Goal: Information Seeking & Learning: Learn about a topic

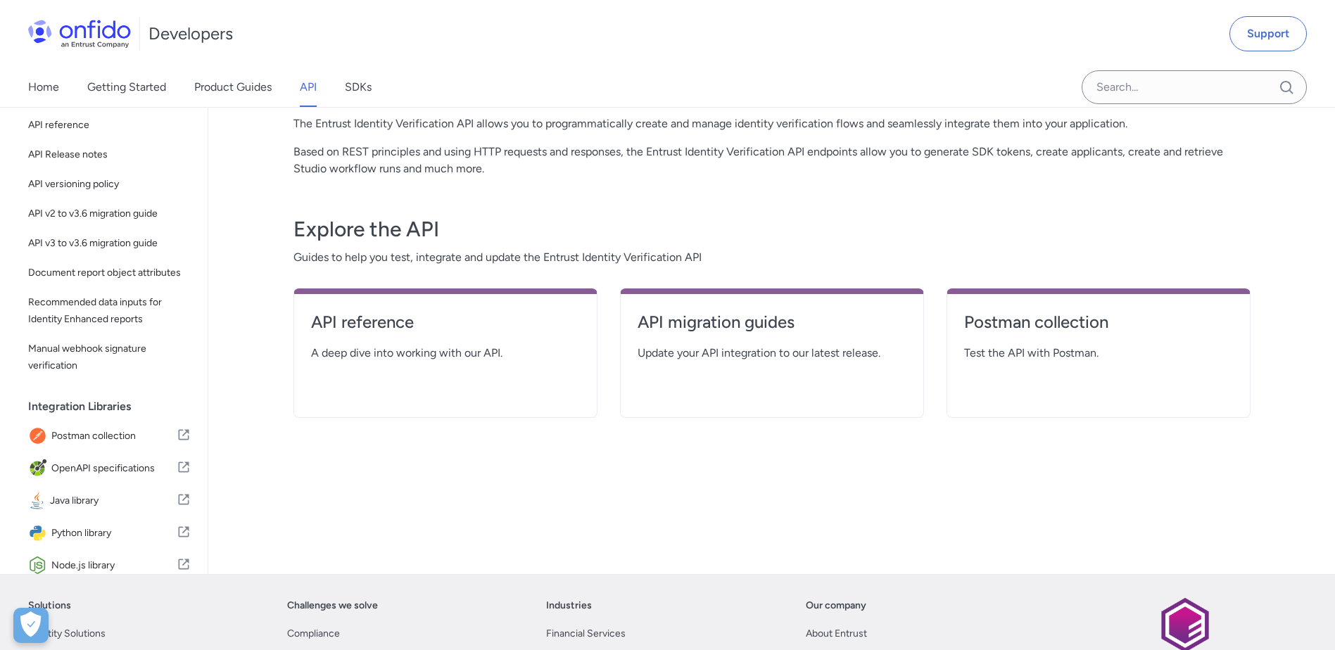
scroll to position [141, 0]
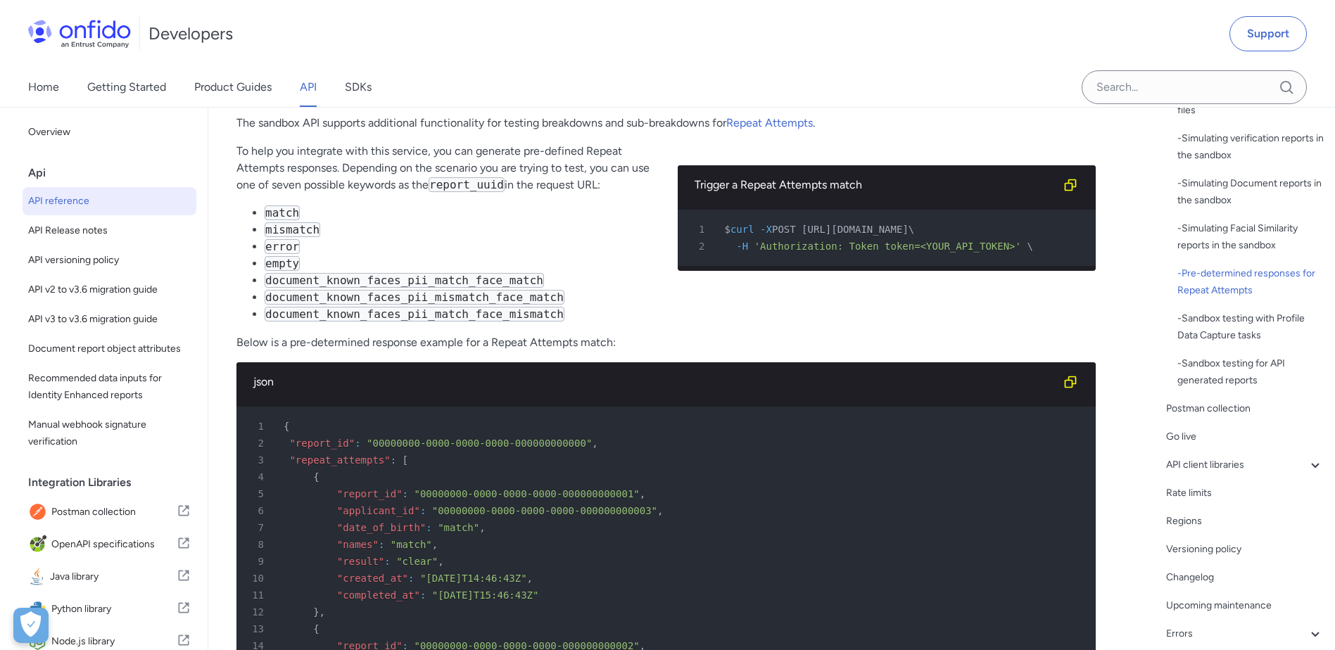
scroll to position [70, 0]
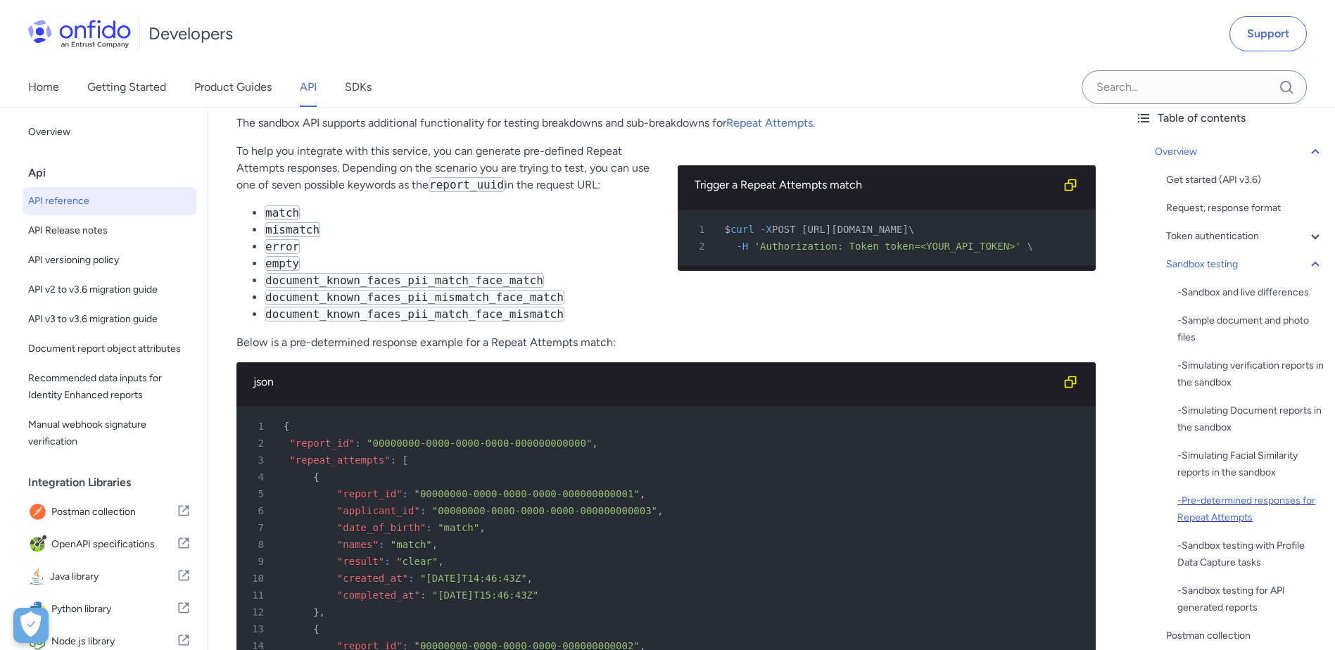
click at [1251, 505] on div "- Pre-determined responses for Repeat Attempts" at bounding box center [1250, 509] width 146 height 34
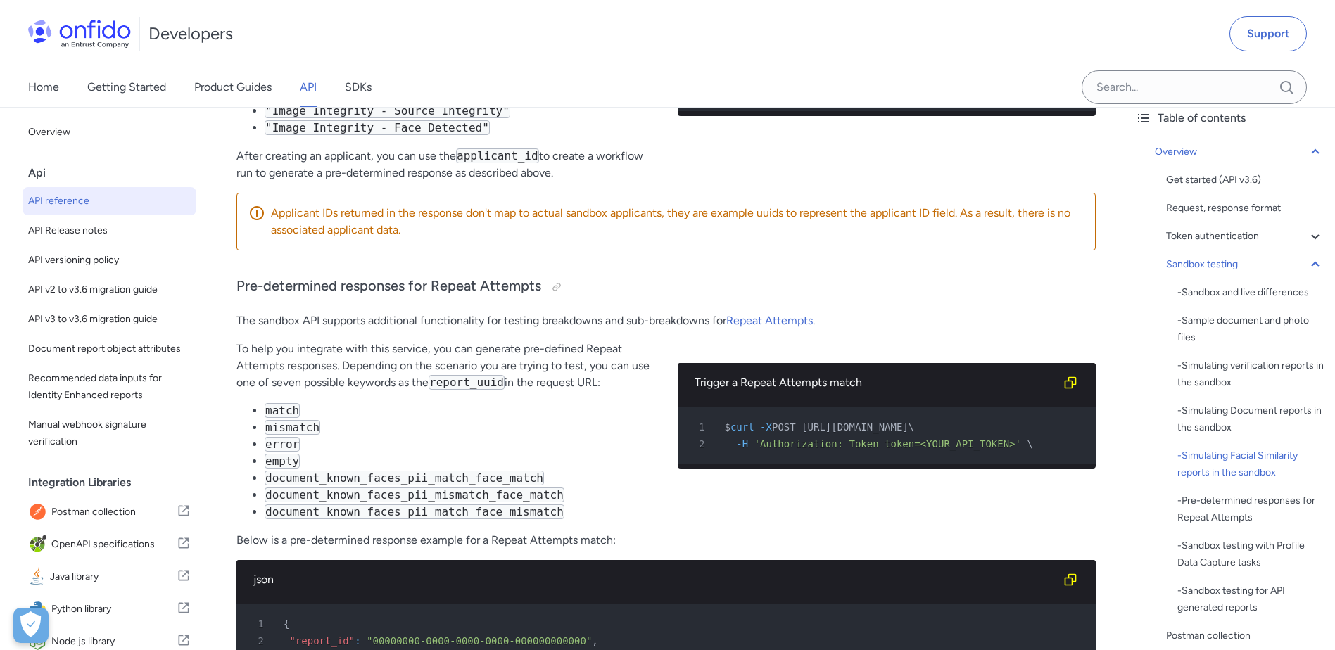
scroll to position [5531, 0]
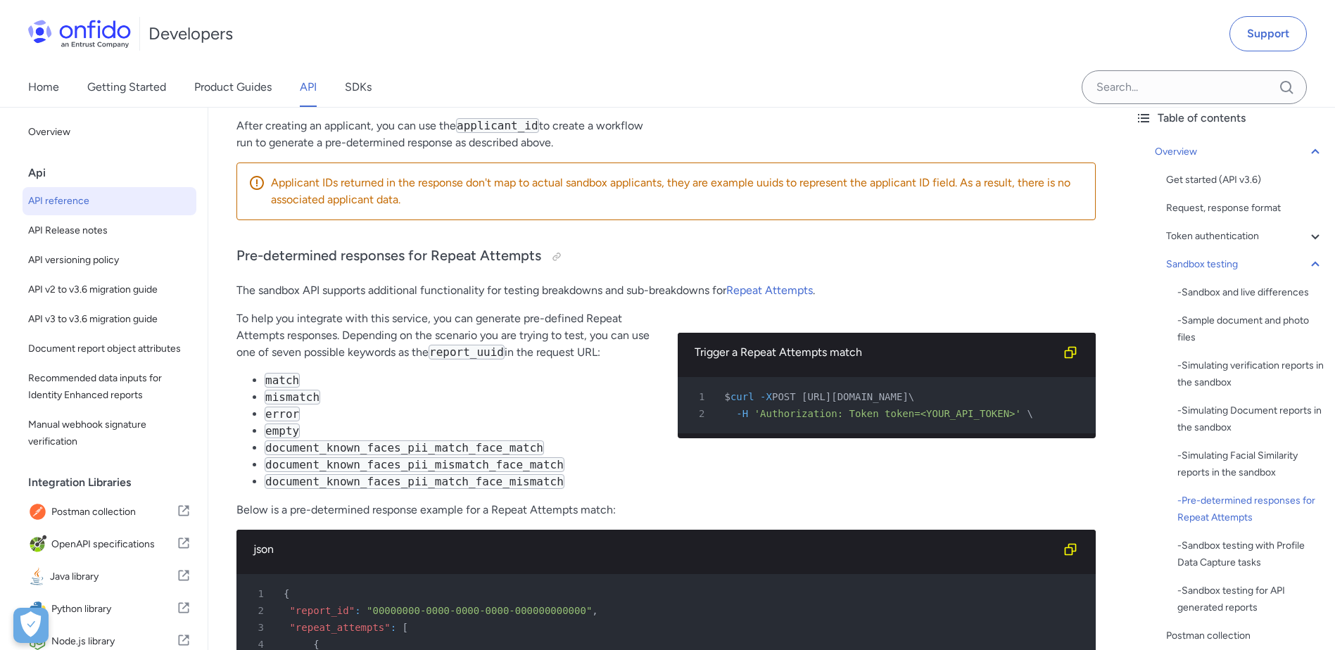
drag, startPoint x: 1242, startPoint y: 286, endPoint x: 993, endPoint y: 301, distance: 249.5
click at [1243, 286] on div "- Sandbox and live differences" at bounding box center [1250, 292] width 146 height 17
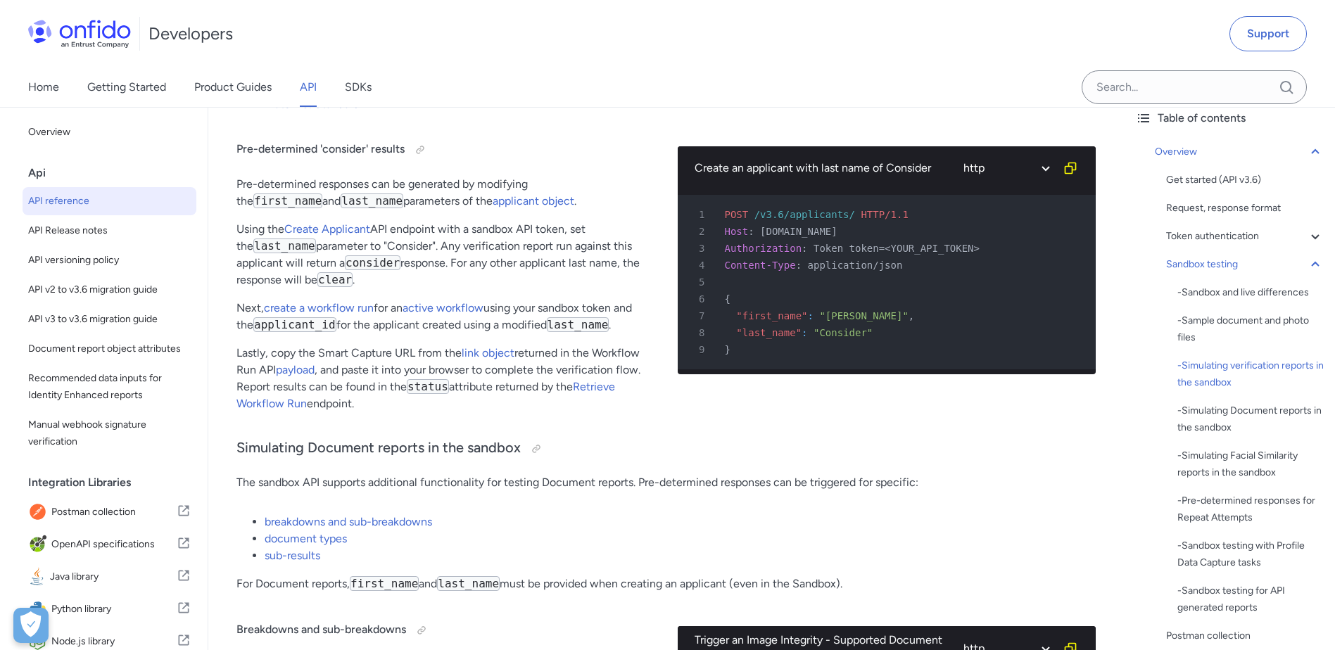
scroll to position [3080, 0]
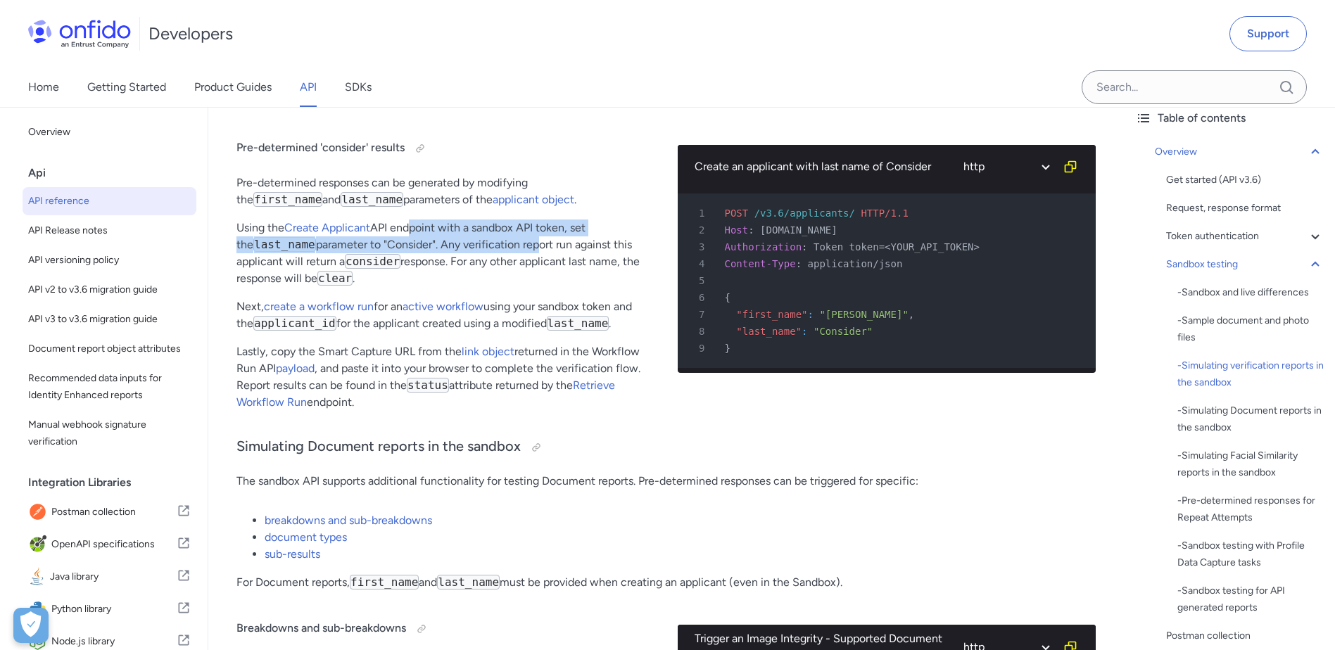
drag, startPoint x: 409, startPoint y: 236, endPoint x: 514, endPoint y: 253, distance: 105.5
click at [514, 253] on p "Using the Create Applicant API endpoint with a sandbox API token, set the last_…" at bounding box center [445, 254] width 419 height 68
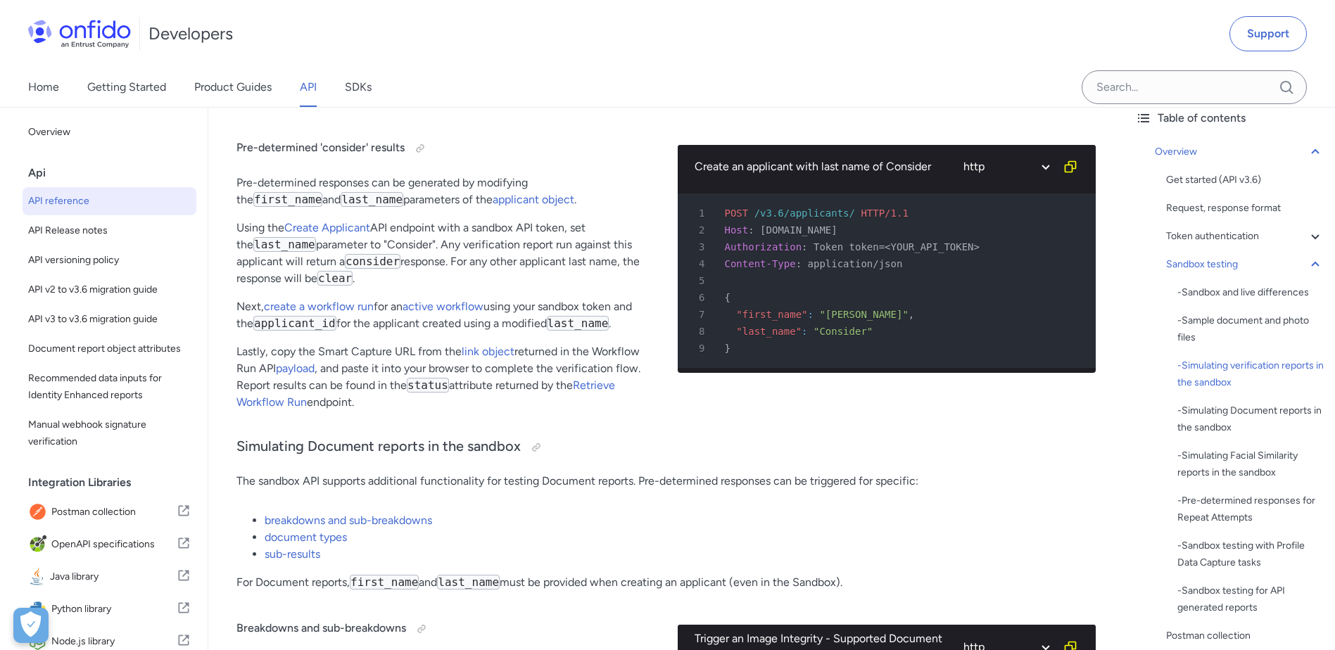
drag, startPoint x: 514, startPoint y: 253, endPoint x: 530, endPoint y: 255, distance: 16.2
click at [530, 255] on p "Using the Create Applicant API endpoint with a sandbox API token, set the last_…" at bounding box center [445, 254] width 419 height 68
drag, startPoint x: 504, startPoint y: 252, endPoint x: 584, endPoint y: 251, distance: 79.5
click at [584, 251] on p "Using the Create Applicant API endpoint with a sandbox API token, set the last_…" at bounding box center [445, 254] width 419 height 68
drag, startPoint x: 584, startPoint y: 251, endPoint x: 489, endPoint y: 305, distance: 109.3
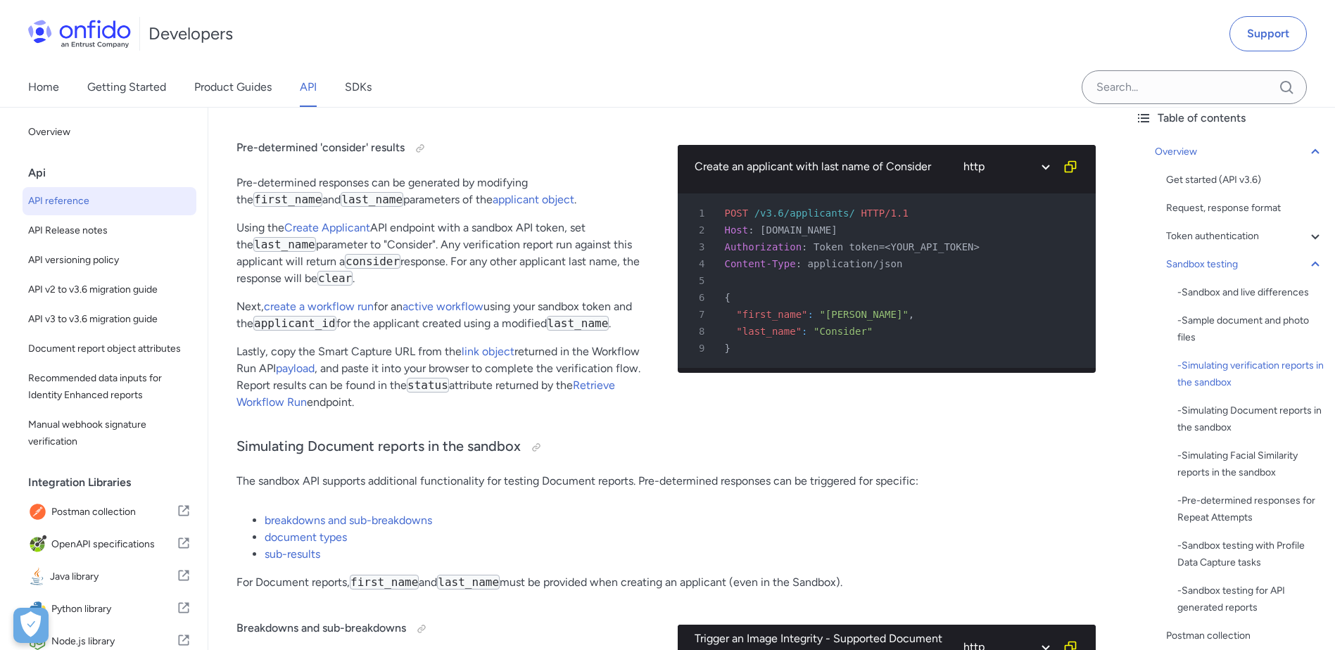
click at [489, 305] on div "Pre-determined 'consider' results Pre-determined responses can be generated by …" at bounding box center [445, 272] width 419 height 300
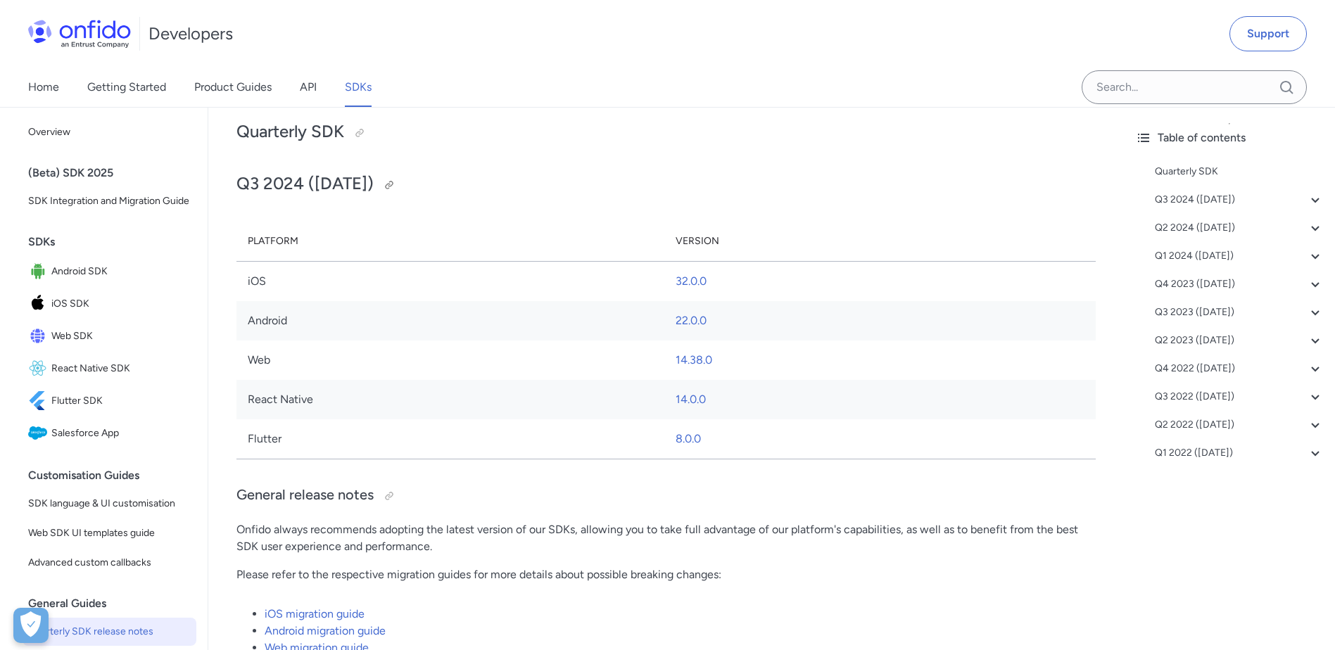
scroll to position [141, 0]
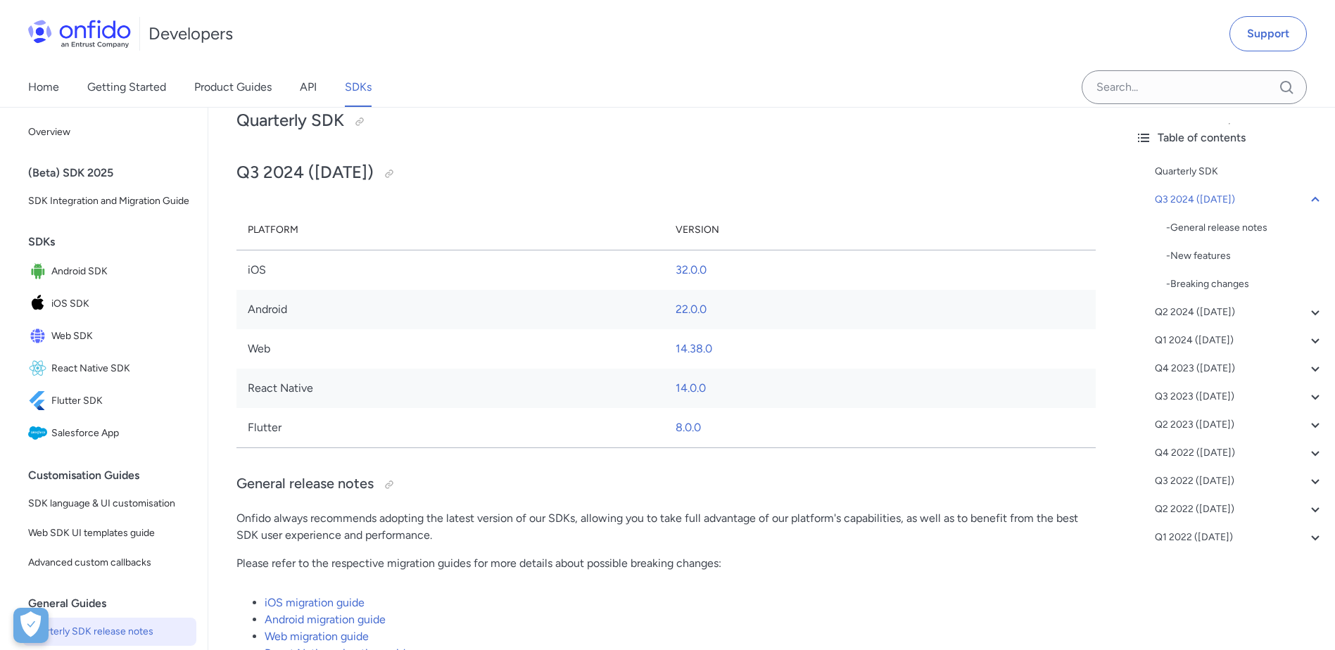
click at [317, 355] on td "Web" at bounding box center [450, 348] width 428 height 39
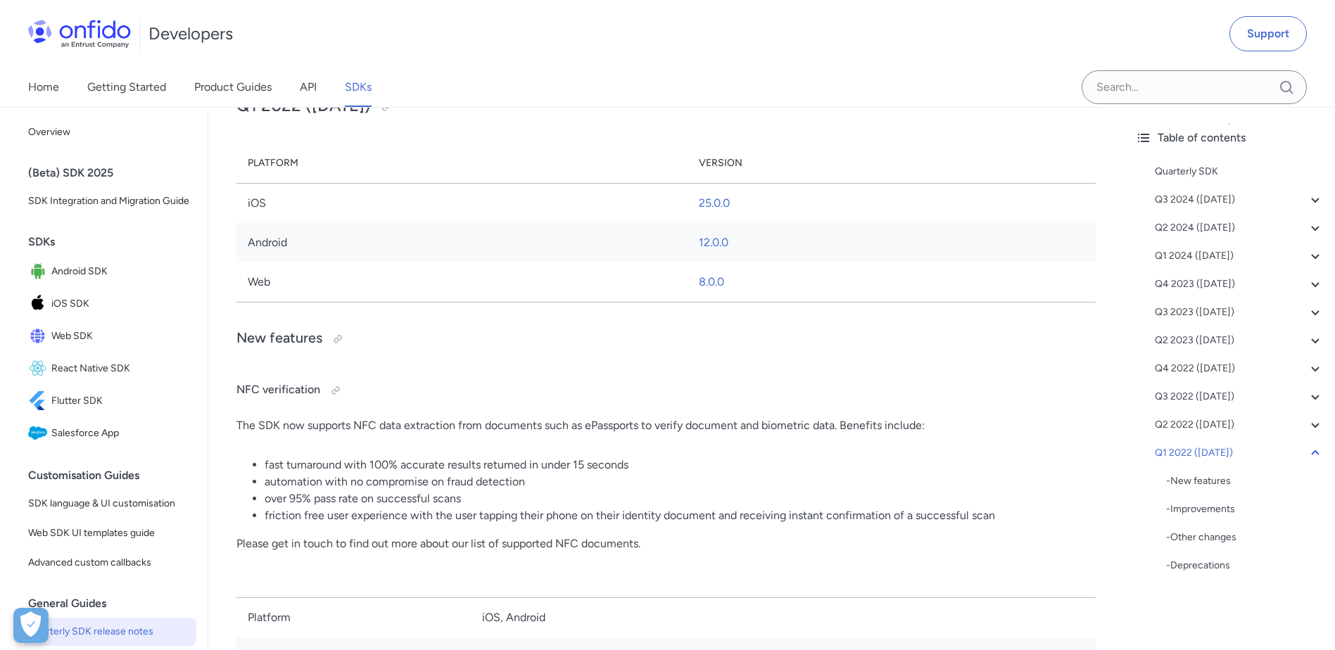
scroll to position [24905, 0]
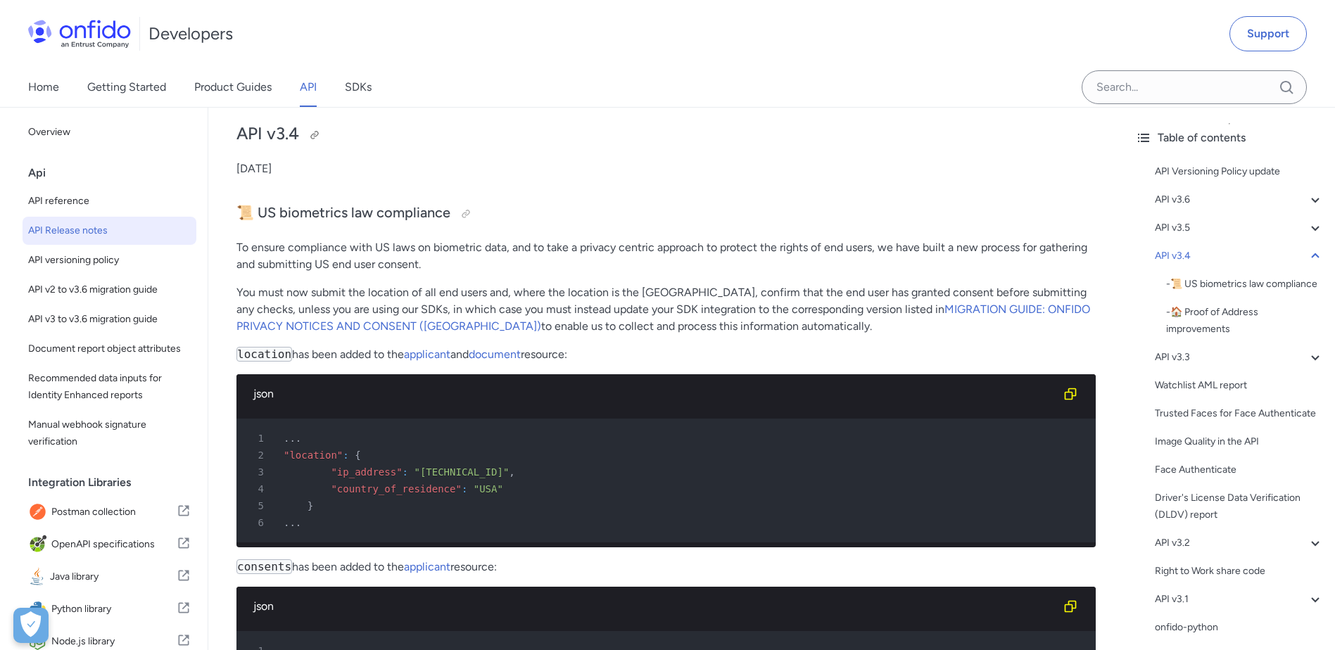
scroll to position [2884, 0]
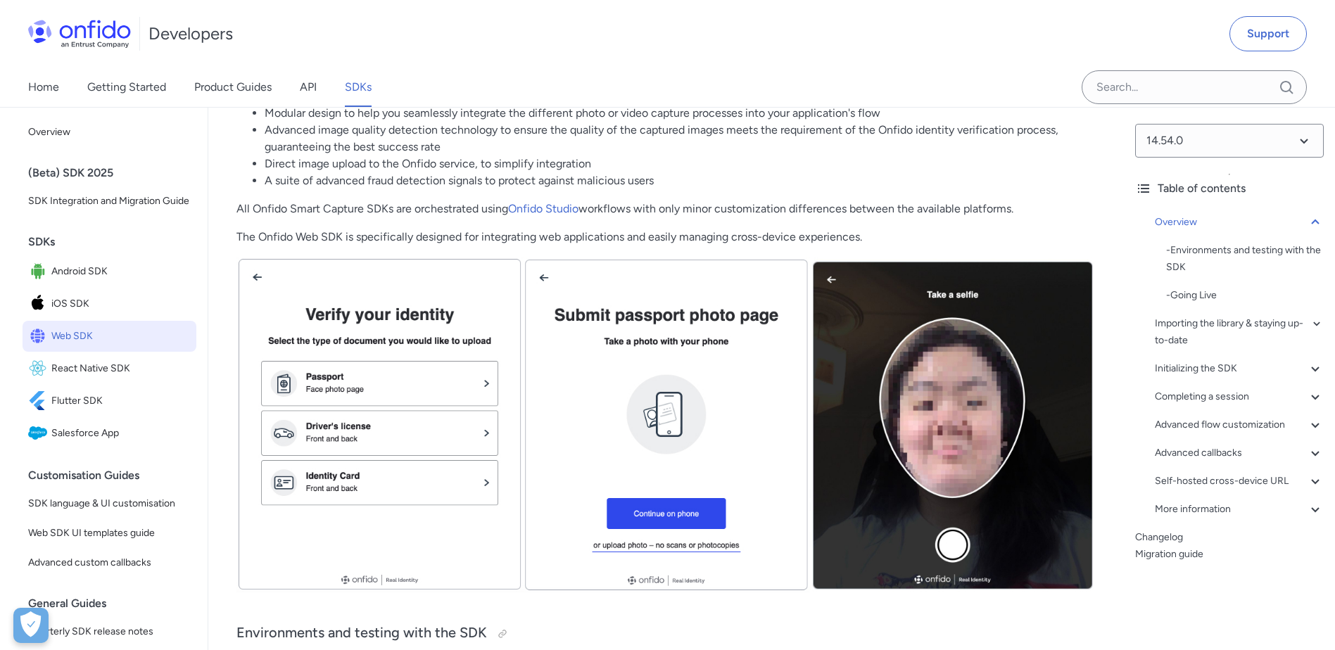
scroll to position [211, 0]
